Goal: Information Seeking & Learning: Understand process/instructions

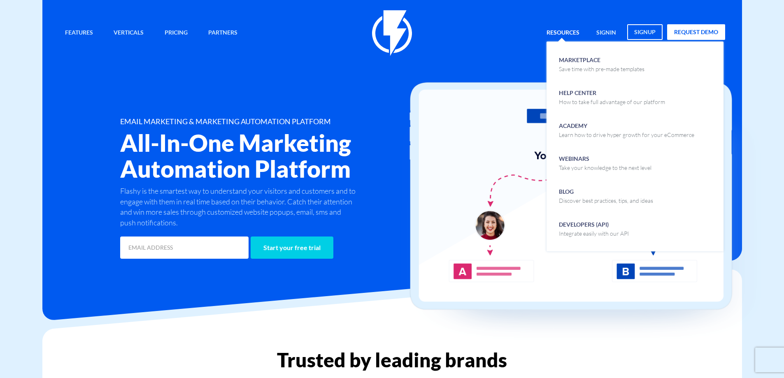
click at [565, 30] on link "Resources" at bounding box center [562, 33] width 45 height 18
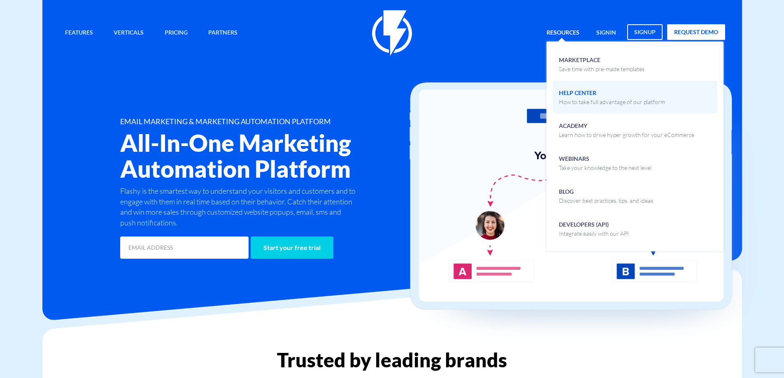
click at [580, 97] on span "Help Center How to take full advantage of our platform" at bounding box center [612, 96] width 106 height 19
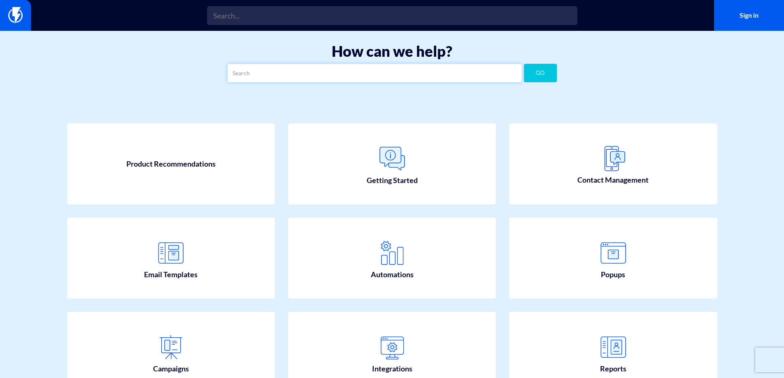
click at [290, 77] on input "text" at bounding box center [375, 73] width 294 height 19
type input "א"
click at [524, 64] on button "GO" at bounding box center [540, 73] width 33 height 19
click at [284, 74] on input "two buttons" at bounding box center [375, 73] width 294 height 19
drag, startPoint x: 243, startPoint y: 72, endPoint x: 207, endPoint y: 73, distance: 36.2
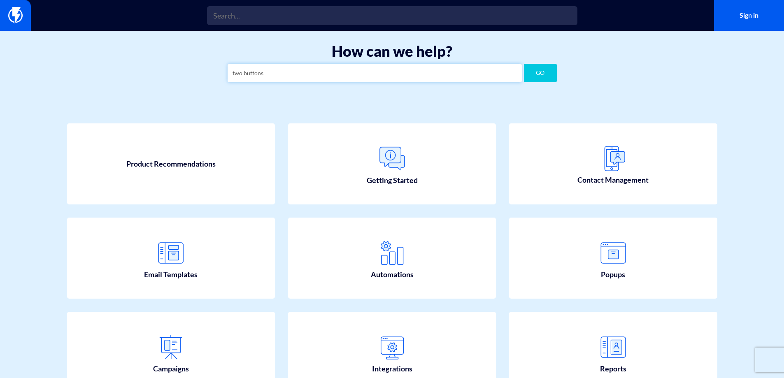
click at [207, 73] on div "How can we help? two buttons GO" at bounding box center [392, 65] width 784 height 68
click at [524, 64] on button "GO" at bounding box center [540, 73] width 33 height 19
click at [372, 69] on input "buttons" at bounding box center [375, 73] width 294 height 19
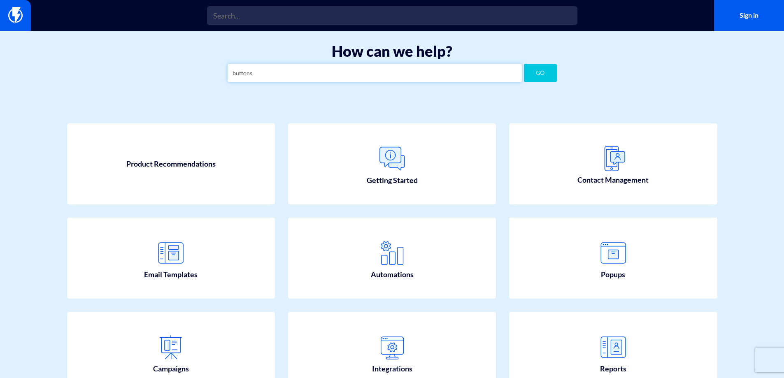
paste input "text"
type input "button"
click at [544, 70] on button "GO" at bounding box center [540, 73] width 33 height 19
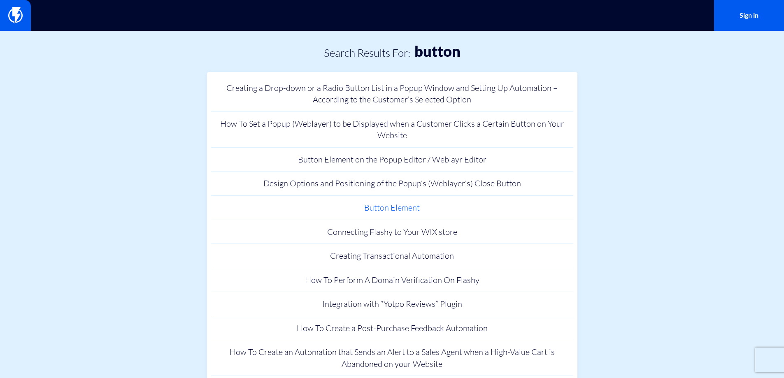
click at [395, 205] on link "Button Element" at bounding box center [392, 208] width 362 height 24
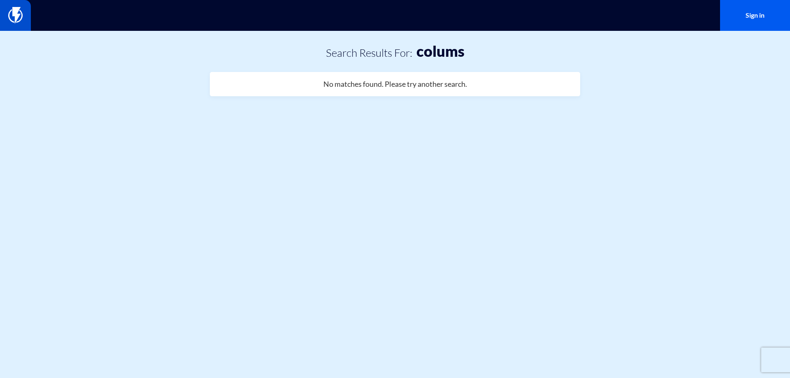
click at [14, 19] on img at bounding box center [15, 15] width 14 height 16
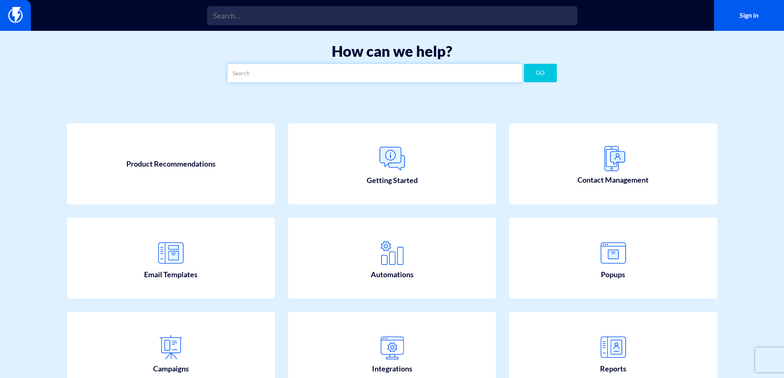
drag, startPoint x: 304, startPoint y: 68, endPoint x: 299, endPoint y: 69, distance: 4.1
click at [304, 68] on input "text" at bounding box center [375, 73] width 294 height 19
drag, startPoint x: 283, startPoint y: 72, endPoint x: 205, endPoint y: 72, distance: 77.8
click at [205, 72] on div "How can we help? colo GO" at bounding box center [392, 65] width 784 height 68
paste input "Columns"
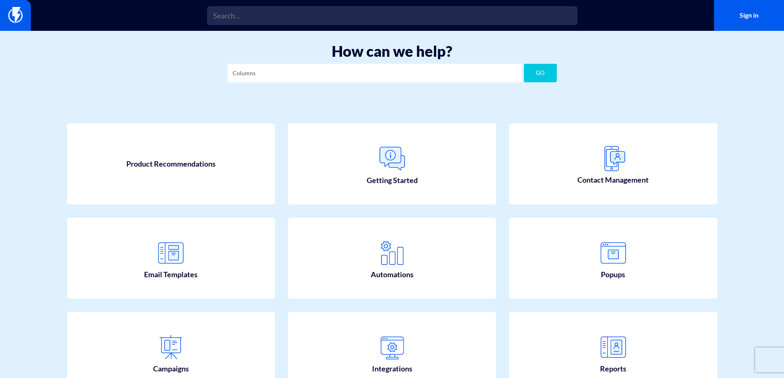
click at [550, 66] on button "GO" at bounding box center [540, 73] width 33 height 19
click at [327, 74] on input "Columns" at bounding box center [375, 73] width 294 height 19
click at [325, 73] on input "Columns" at bounding box center [375, 73] width 294 height 19
type input "2"
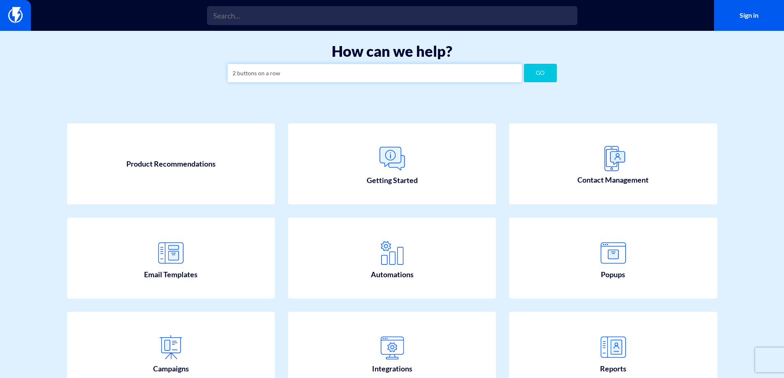
type input "2 buttons on a row"
click at [524, 64] on button "GO" at bounding box center [540, 73] width 33 height 19
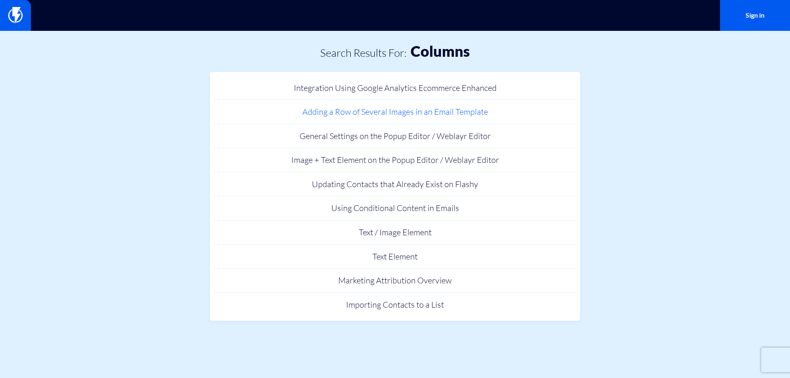
click at [365, 111] on link "Adding a Row of Several Images in an Email Template" at bounding box center [395, 112] width 362 height 24
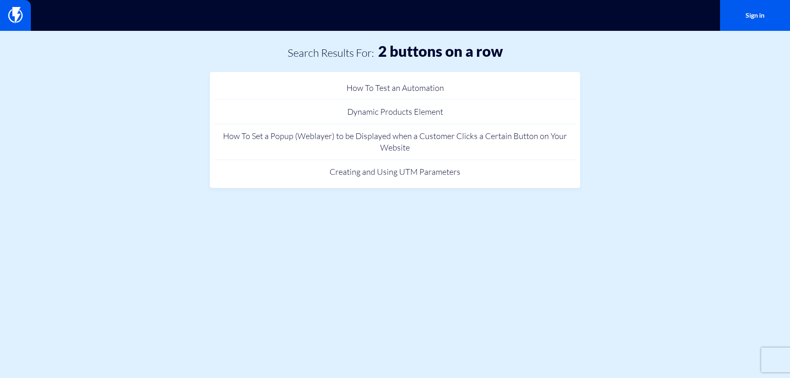
click at [457, 209] on html "Features Marketing Automation Convert, Enagage And Retain Your Customers Email …" at bounding box center [395, 104] width 790 height 209
